Goal: Check status: Check status

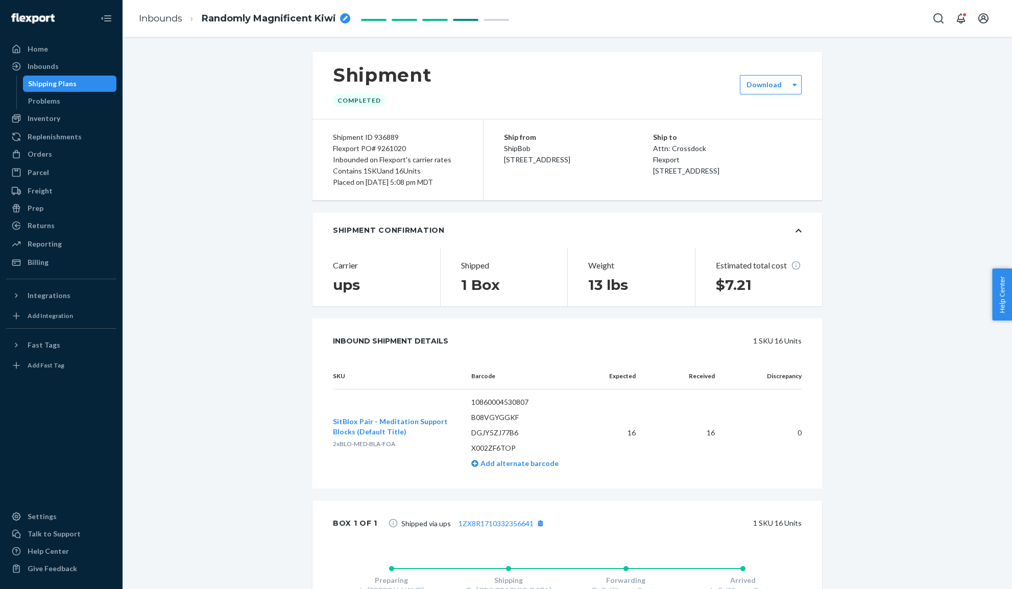
click at [254, 248] on div "Shipment Completed Download Shipment ID 936889 Flexport PO# 9261020 Inbounded o…" at bounding box center [567, 394] width 874 height 684
click at [45, 154] on div "Orders" at bounding box center [40, 154] width 25 height 10
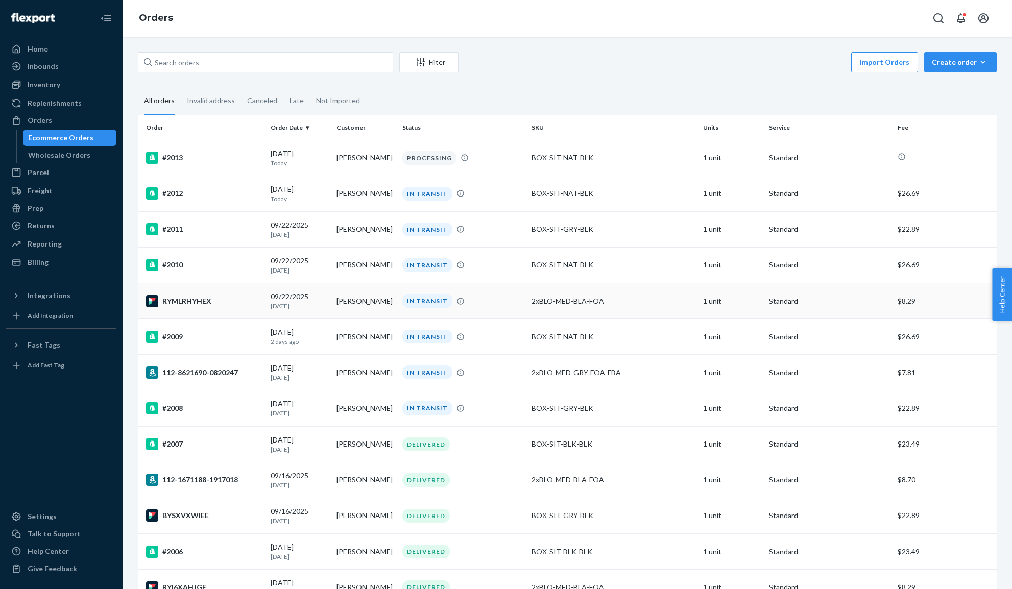
click at [238, 304] on div "RYMLRHYHEX" at bounding box center [204, 301] width 116 height 12
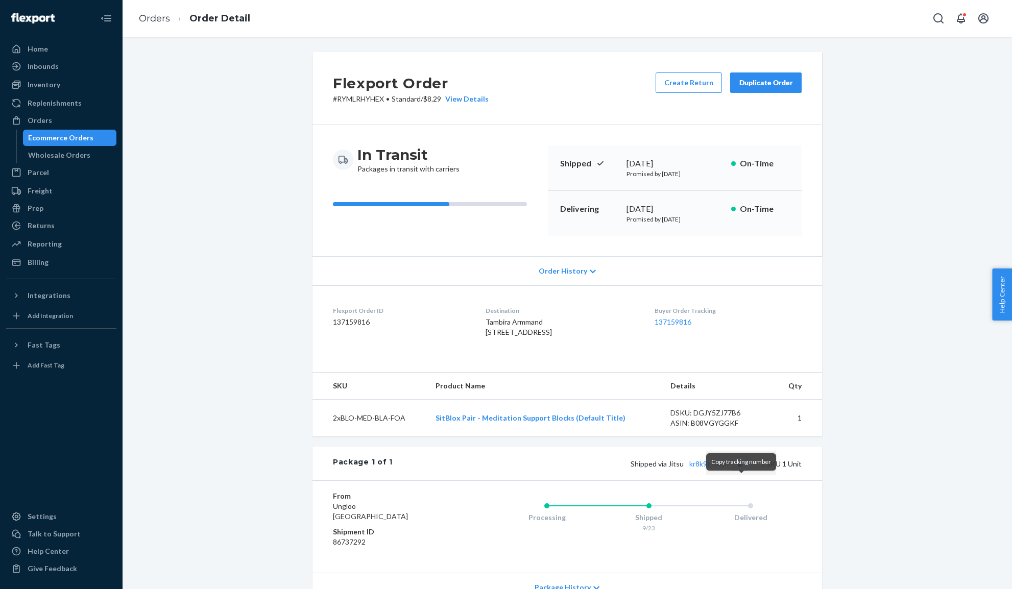
click at [742, 470] on button "Copy tracking number" at bounding box center [739, 463] width 13 height 13
